Goal: Transaction & Acquisition: Purchase product/service

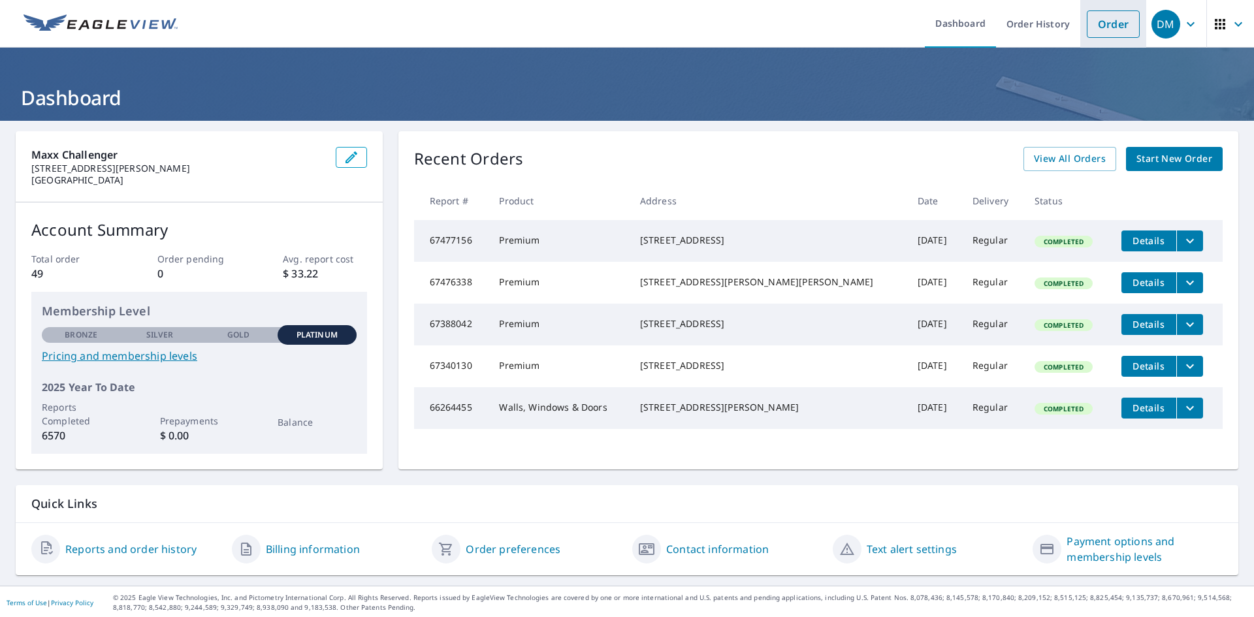
click at [1090, 29] on link "Order" at bounding box center [1113, 23] width 53 height 27
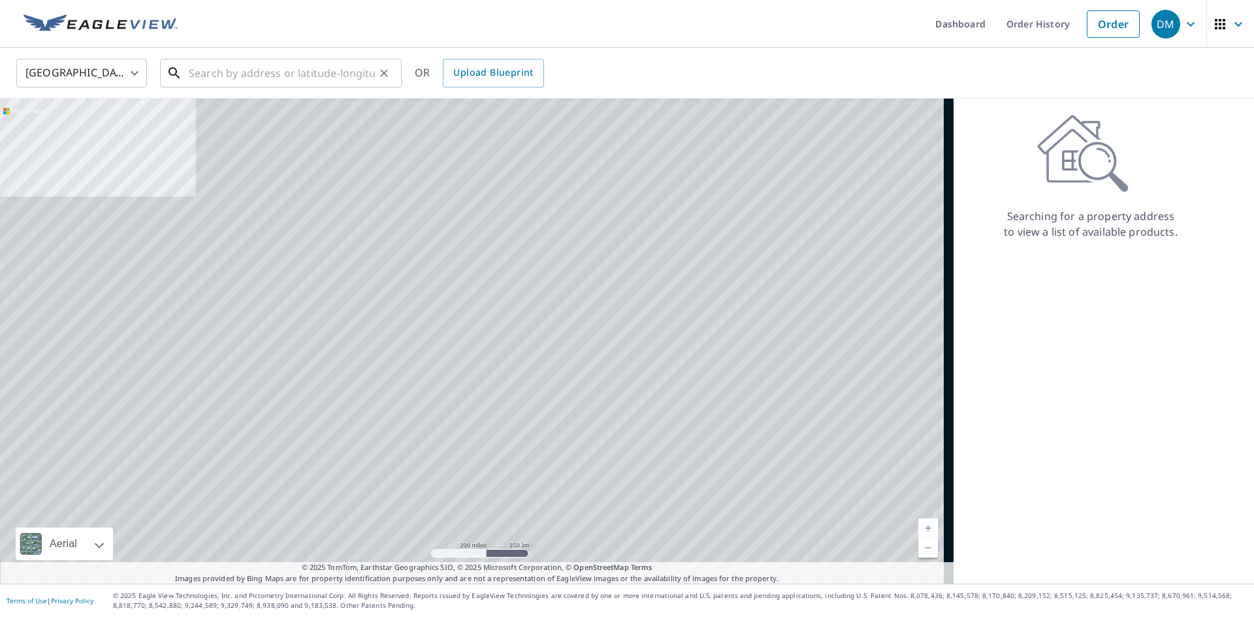
click at [299, 73] on input "text" at bounding box center [282, 73] width 186 height 37
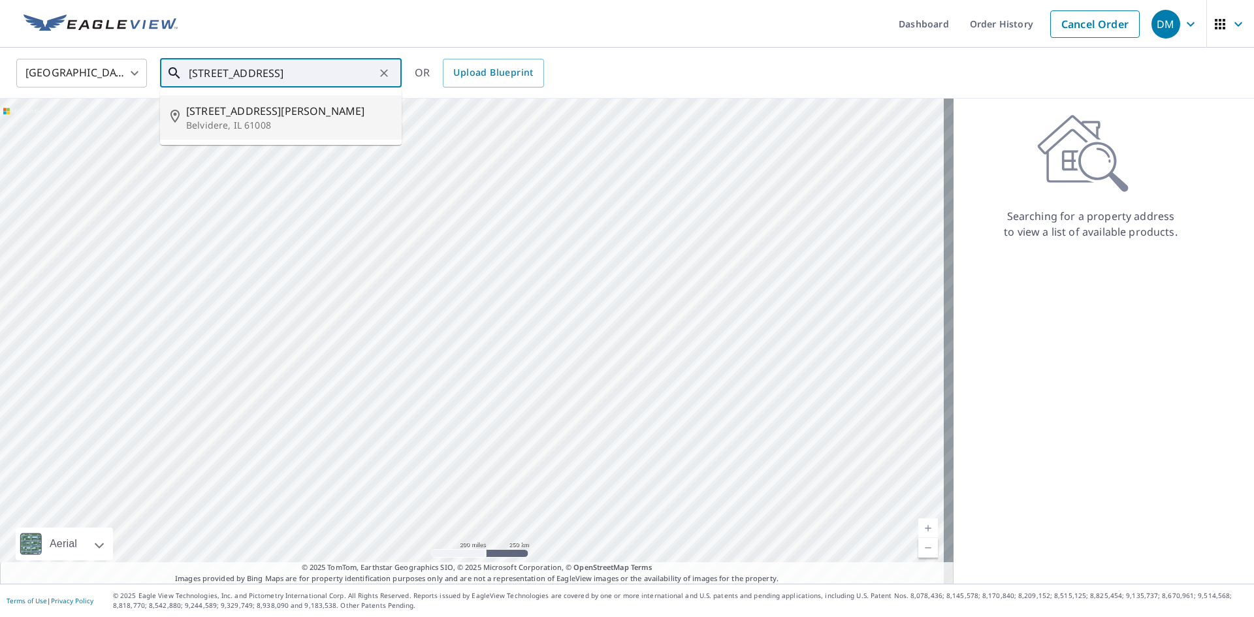
click at [281, 140] on li "[STREET_ADDRESS][PERSON_NAME]" at bounding box center [281, 117] width 242 height 44
type input "[STREET_ADDRESS][PERSON_NAME]"
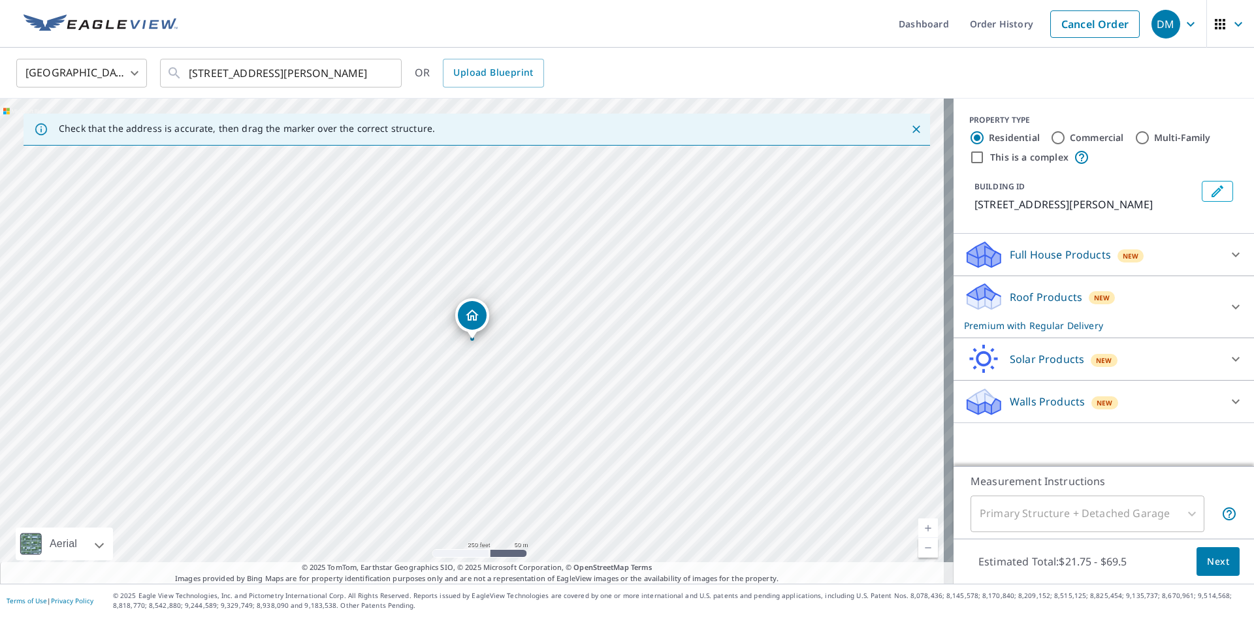
click at [1160, 416] on div "Walls Products New" at bounding box center [1092, 402] width 256 height 31
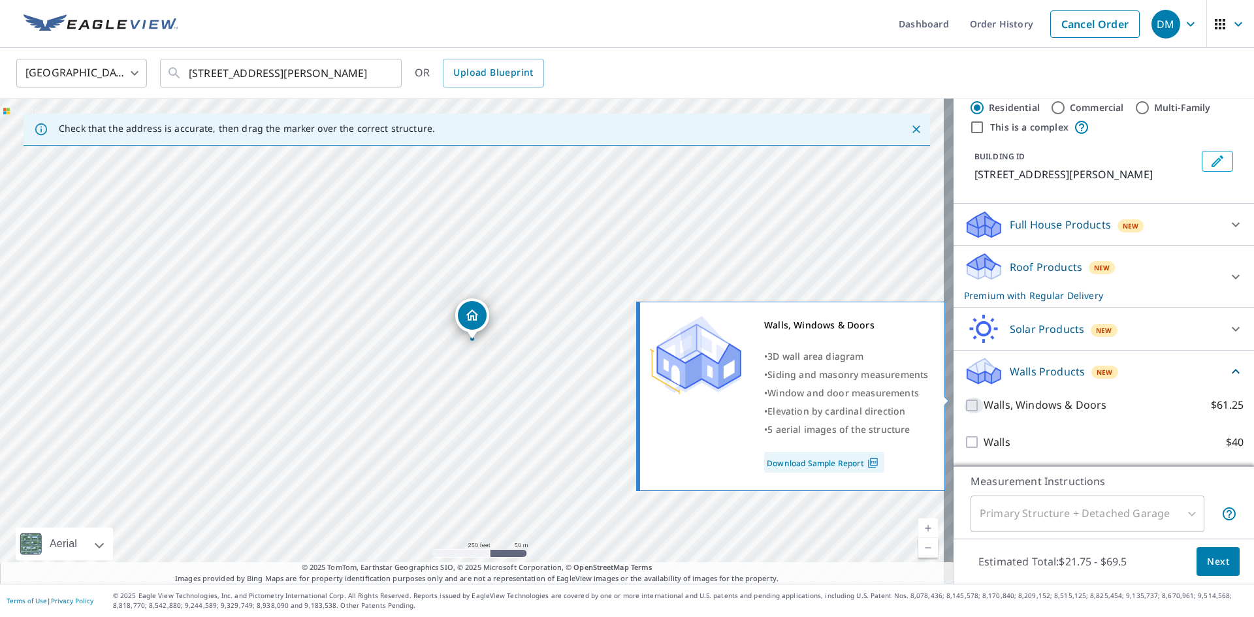
click at [964, 399] on input "Walls, Windows & Doors $61.25" at bounding box center [974, 406] width 20 height 16
checkbox input "true"
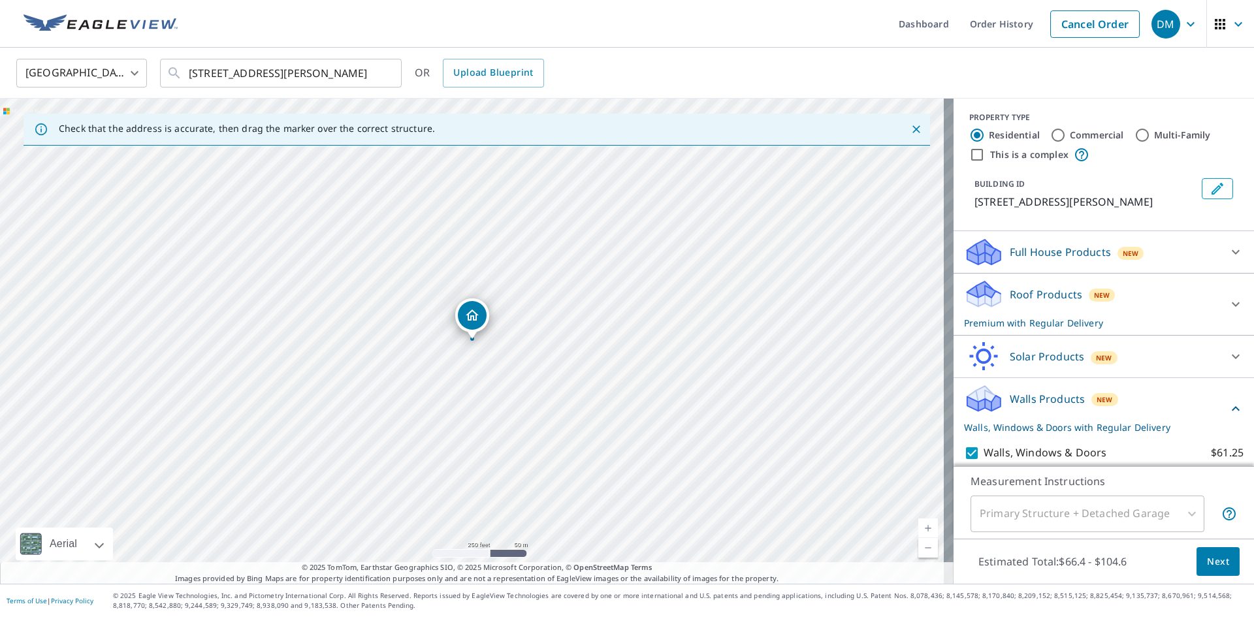
scroll to position [0, 0]
click at [1134, 316] on div "Roof Products New Premium with Regular Delivery" at bounding box center [1092, 307] width 256 height 51
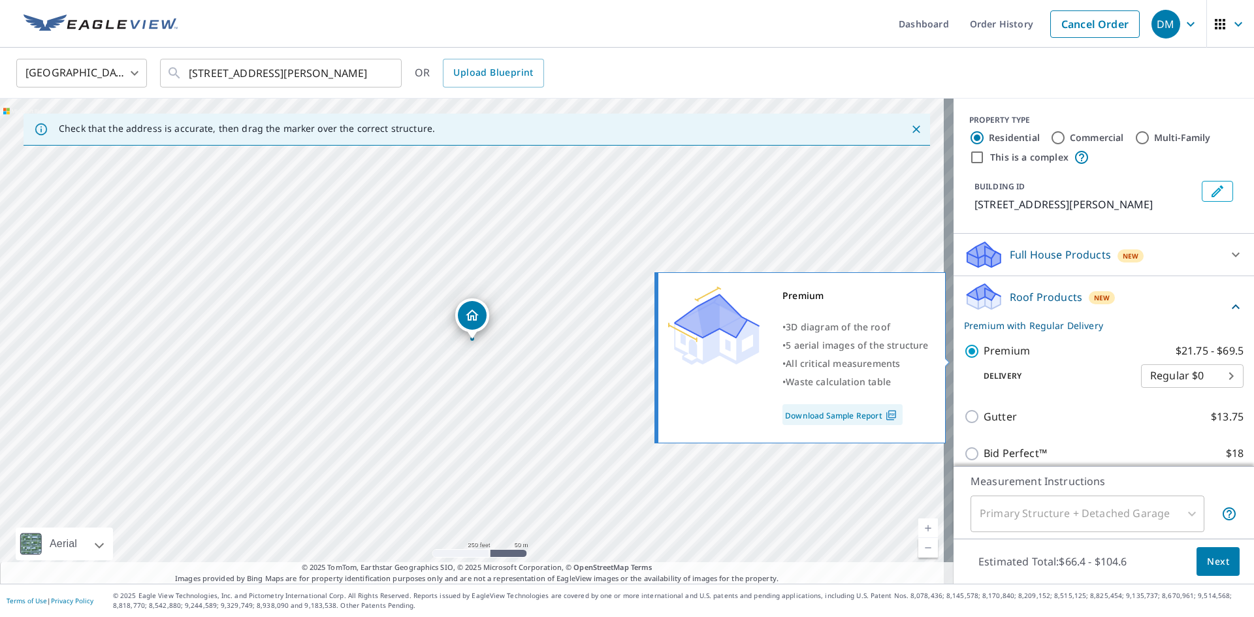
click at [972, 359] on input "Premium $21.75 - $69.5" at bounding box center [974, 352] width 20 height 16
checkbox input "false"
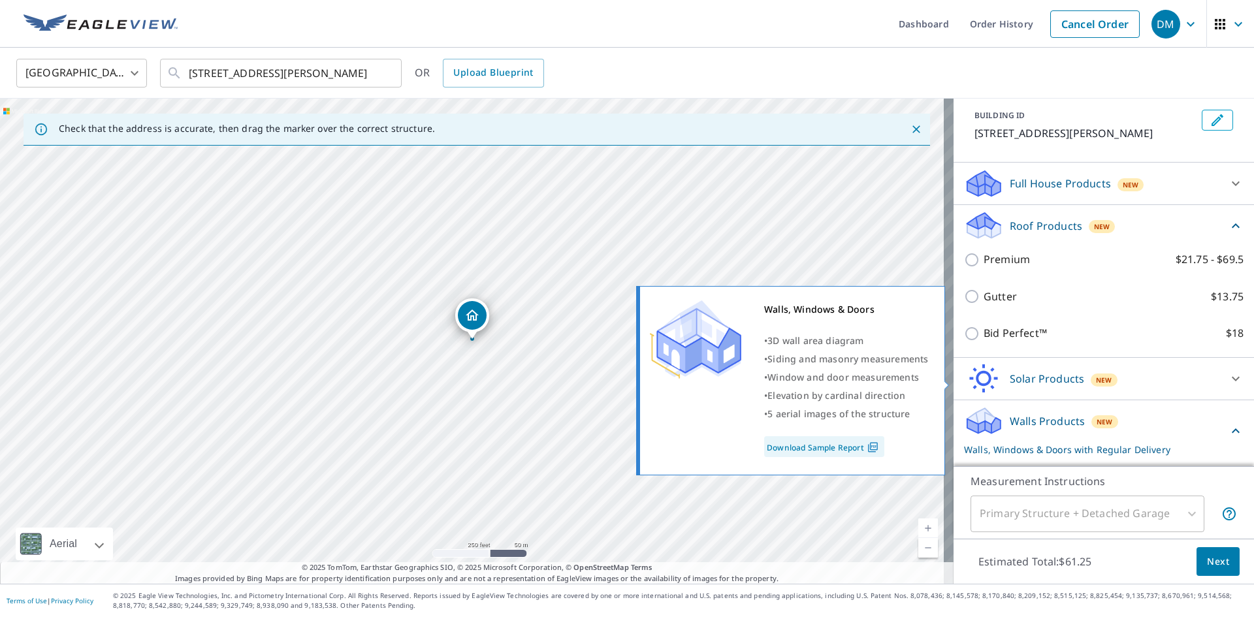
scroll to position [193, 0]
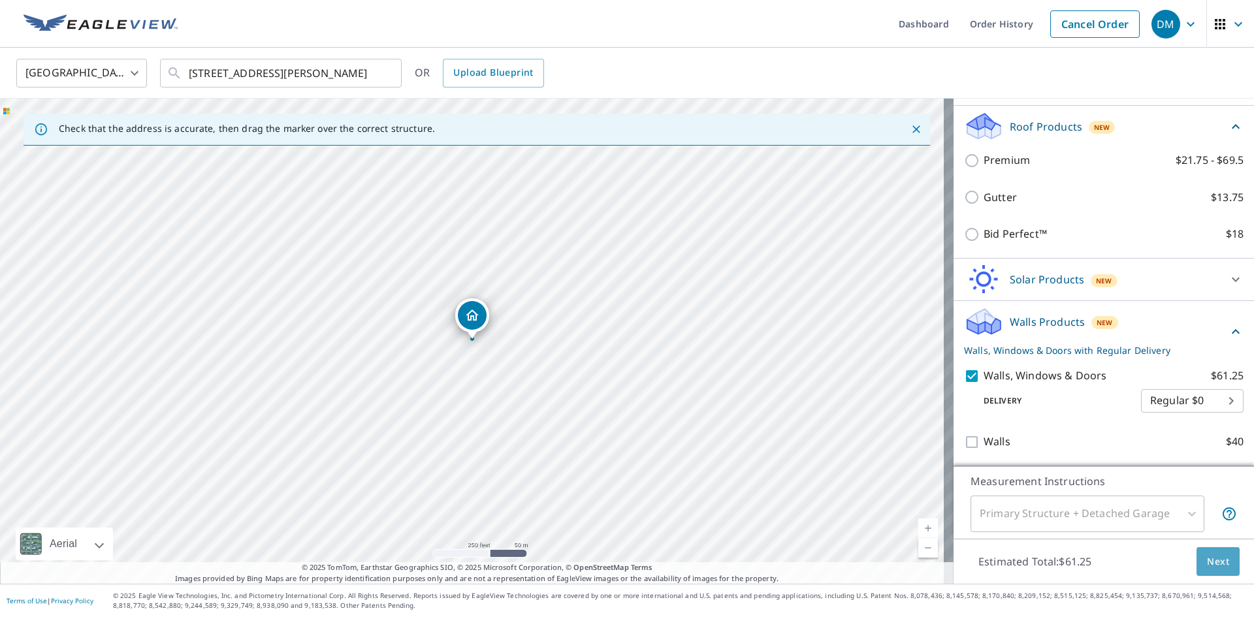
click at [1214, 561] on span "Next" at bounding box center [1218, 562] width 22 height 16
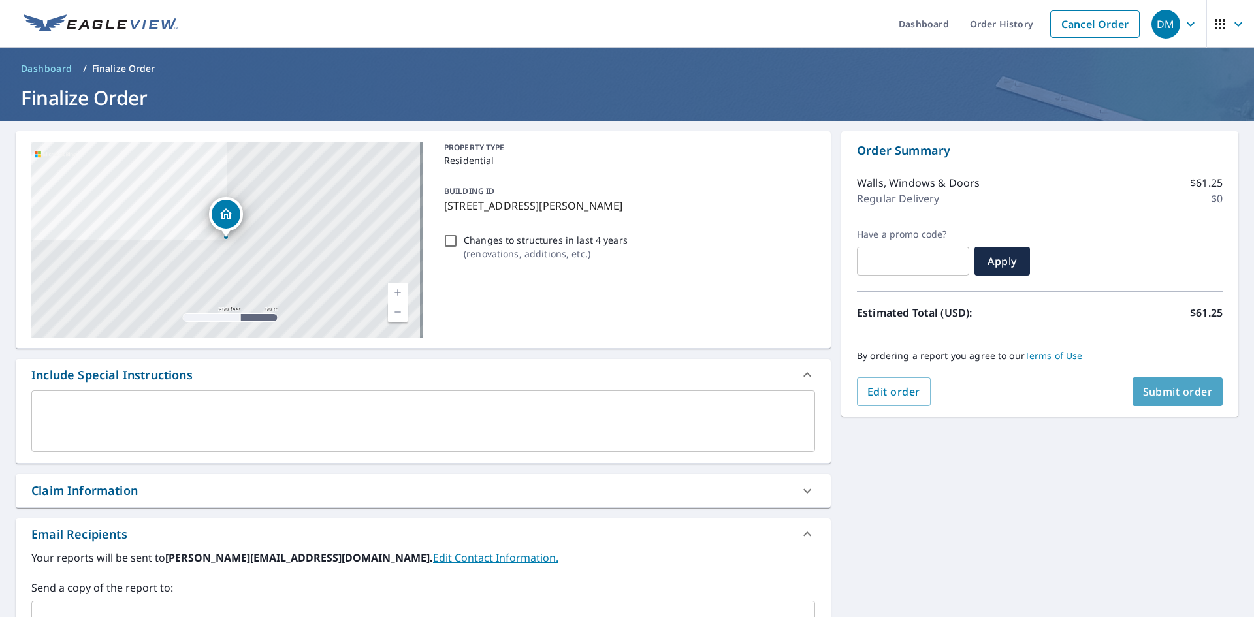
click at [1181, 399] on button "Submit order" at bounding box center [1178, 392] width 91 height 29
checkbox input "true"
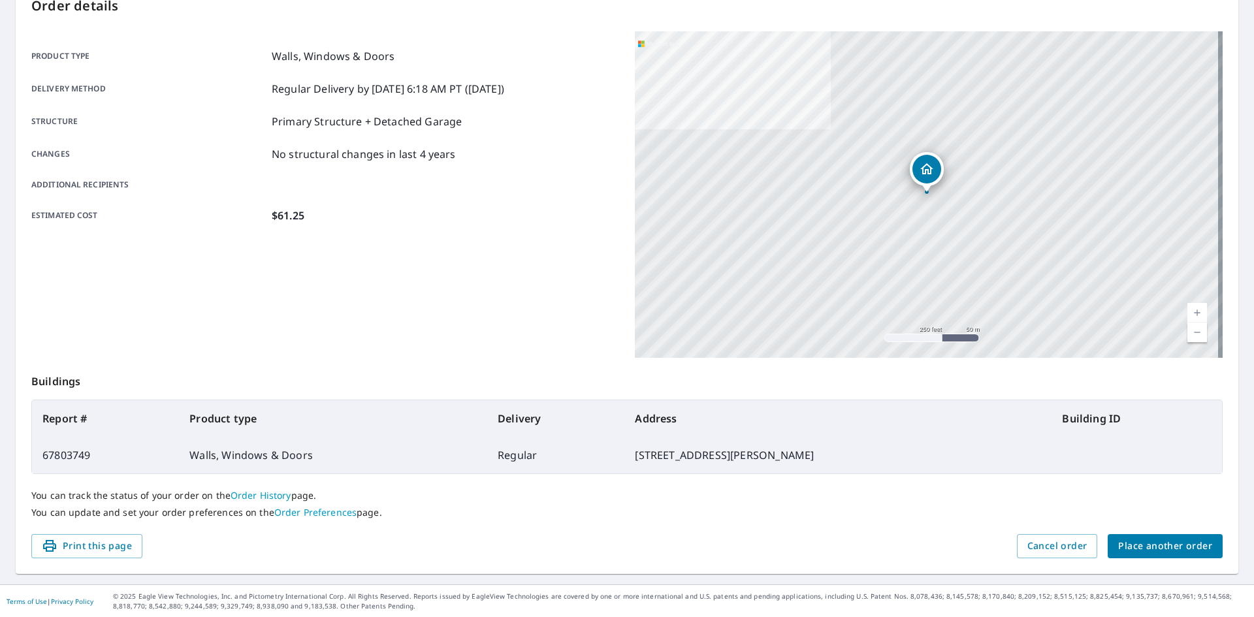
scroll to position [154, 0]
